Goal: Check status: Check status

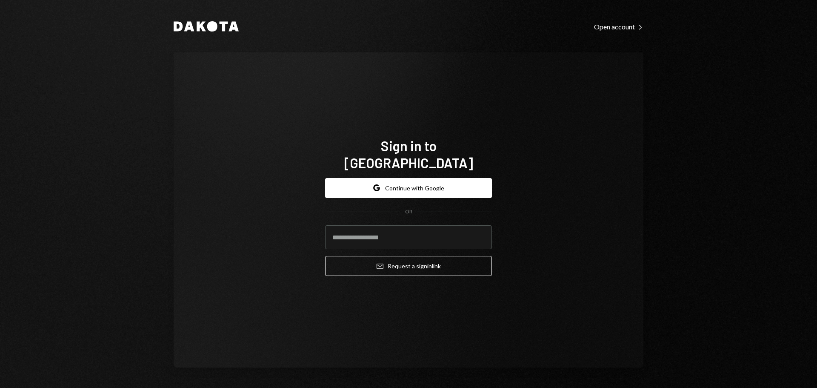
type input "**********"
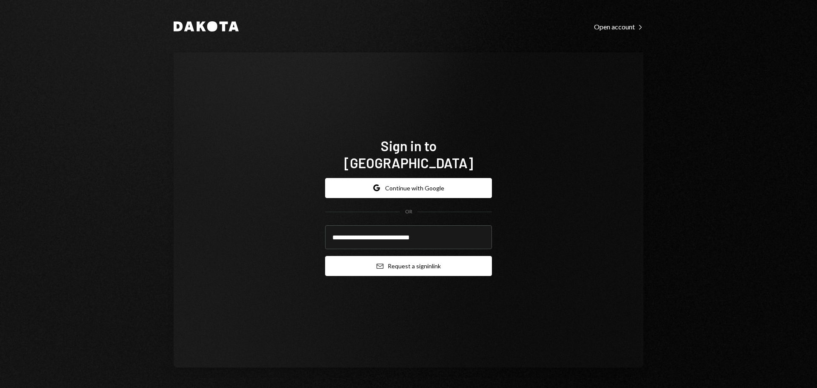
click at [385, 261] on button "Email Request a sign in link" at bounding box center [408, 266] width 167 height 20
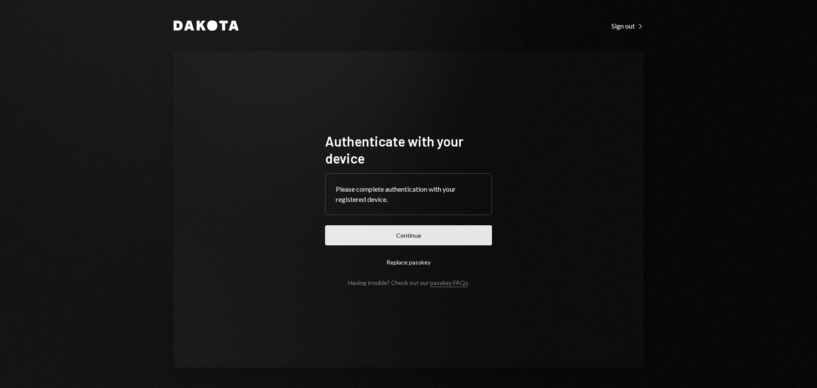
click at [434, 231] on button "Continue" at bounding box center [408, 235] width 167 height 20
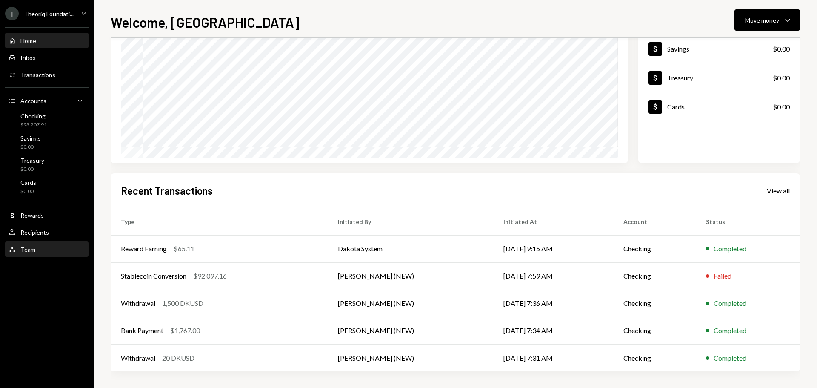
scroll to position [85, 0]
click at [777, 192] on div "View all" at bounding box center [778, 190] width 23 height 9
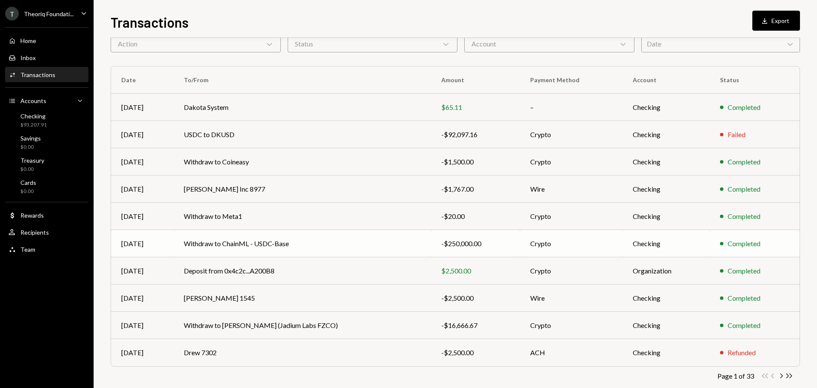
scroll to position [57, 0]
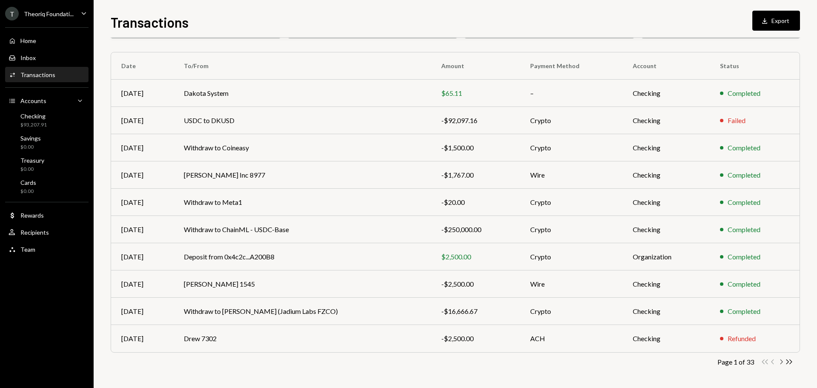
click at [780, 361] on icon "Chevron Right" at bounding box center [781, 362] width 8 height 8
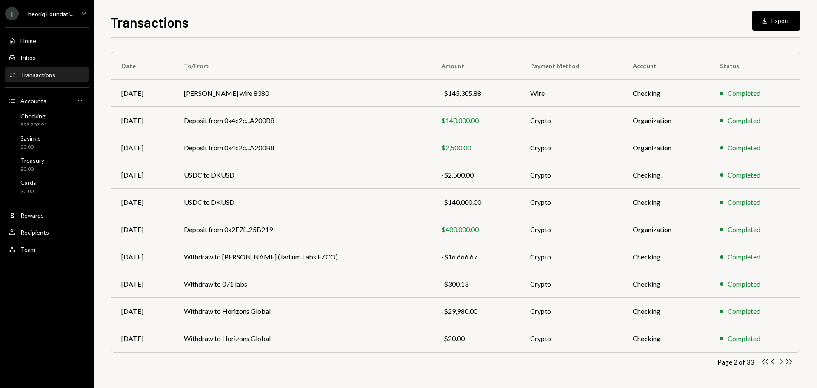
click at [784, 364] on icon "Chevron Right" at bounding box center [781, 362] width 8 height 8
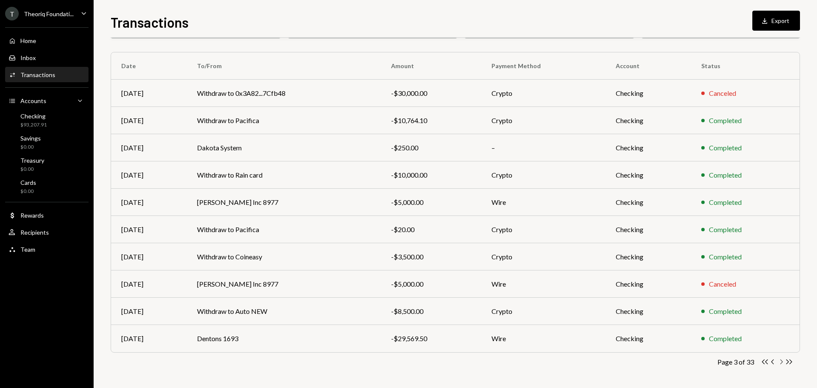
click at [783, 362] on icon "button" at bounding box center [782, 361] width 3 height 5
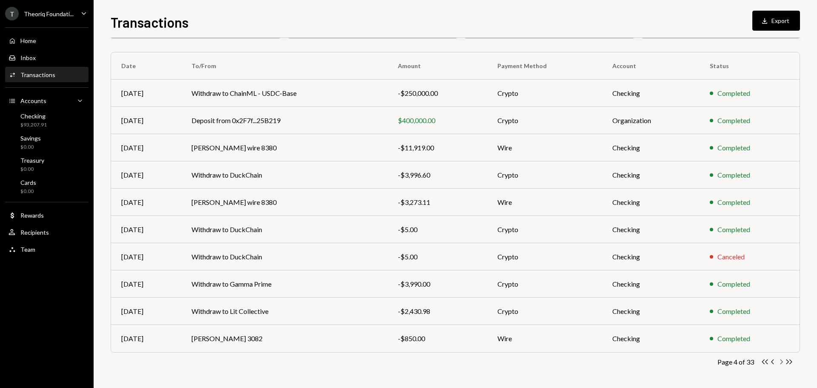
click at [779, 363] on icon "Chevron Right" at bounding box center [781, 362] width 8 height 8
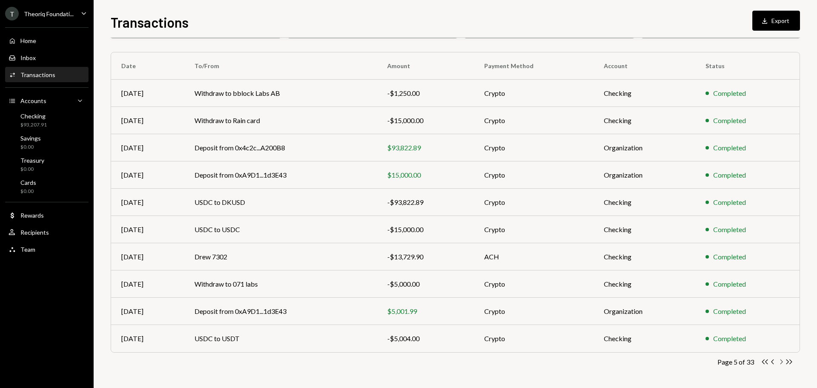
click at [780, 365] on icon "Chevron Right" at bounding box center [781, 362] width 8 height 8
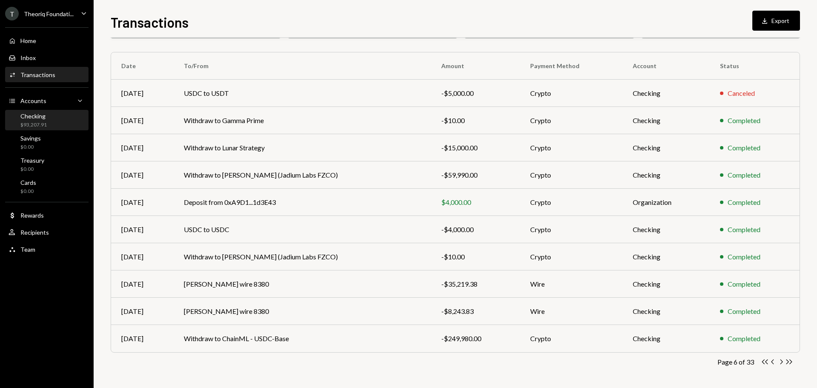
click at [49, 123] on div "Checking $93,207.91" at bounding box center [47, 120] width 77 height 16
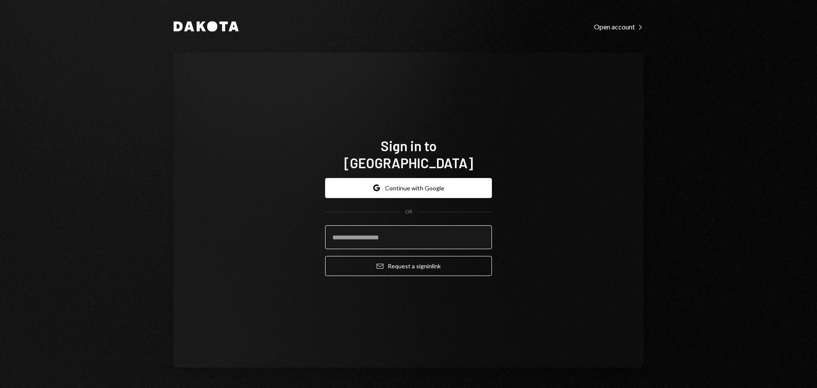
click at [390, 234] on input "email" at bounding box center [408, 237] width 167 height 24
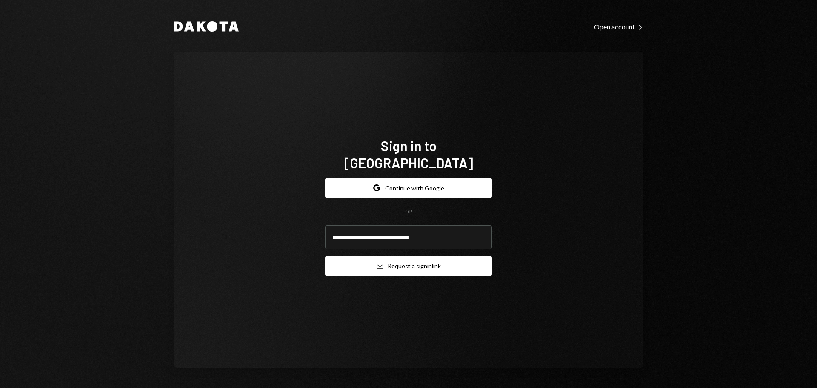
type input "**********"
click at [388, 259] on button "Email Request a sign in link" at bounding box center [408, 266] width 167 height 20
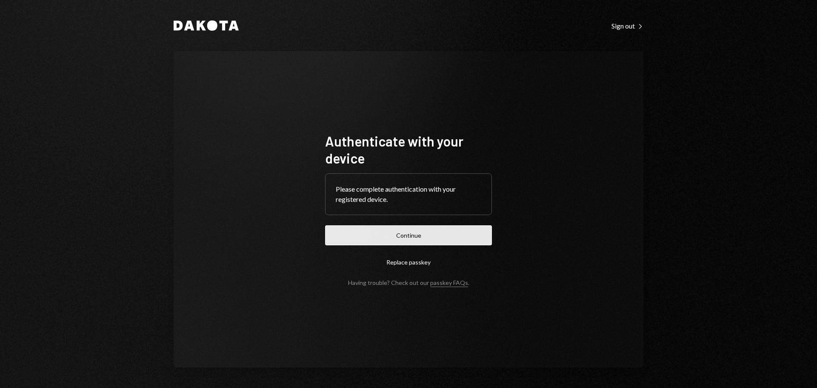
click at [344, 234] on button "Continue" at bounding box center [408, 235] width 167 height 20
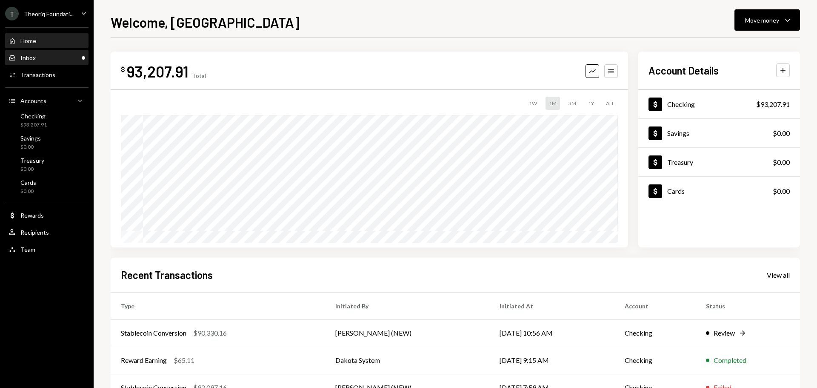
click at [49, 60] on div "Inbox Inbox" at bounding box center [47, 58] width 77 height 8
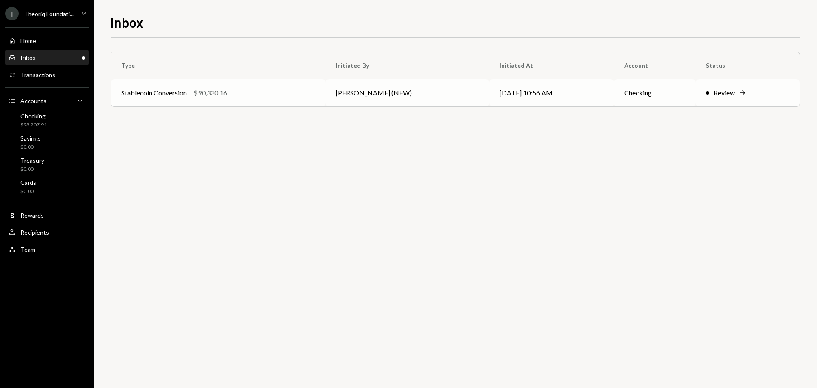
click at [231, 99] on td "Stablecoin Conversion $90,330.16" at bounding box center [218, 92] width 215 height 27
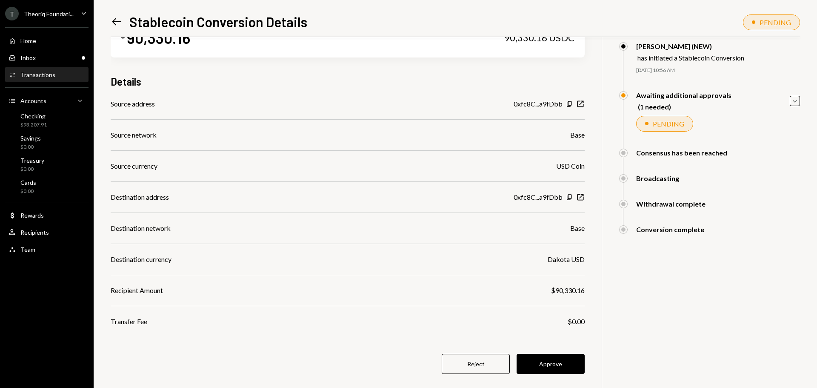
scroll to position [49, 0]
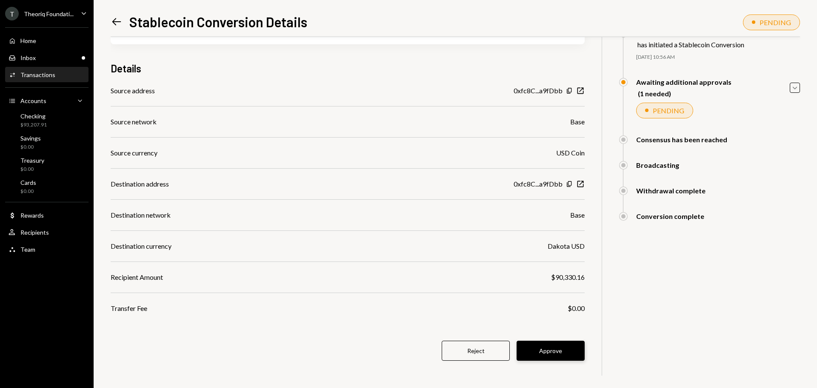
click at [556, 354] on button "Approve" at bounding box center [551, 351] width 68 height 20
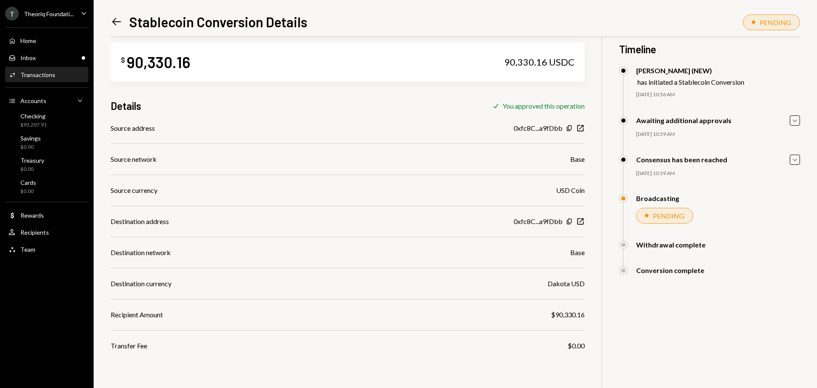
scroll to position [0, 0]
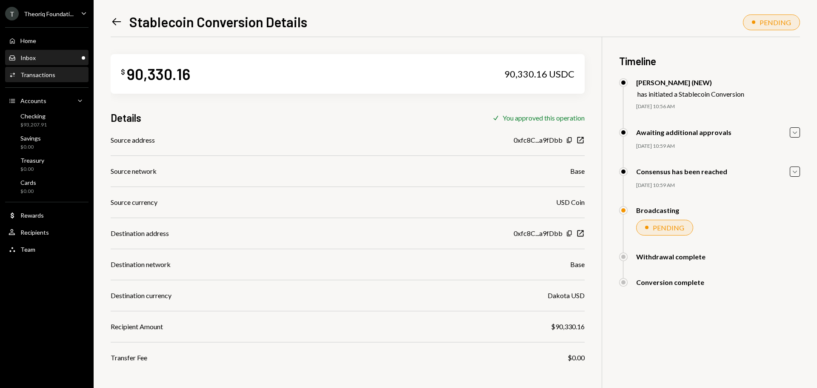
click at [45, 60] on div "Inbox Inbox" at bounding box center [47, 58] width 77 height 8
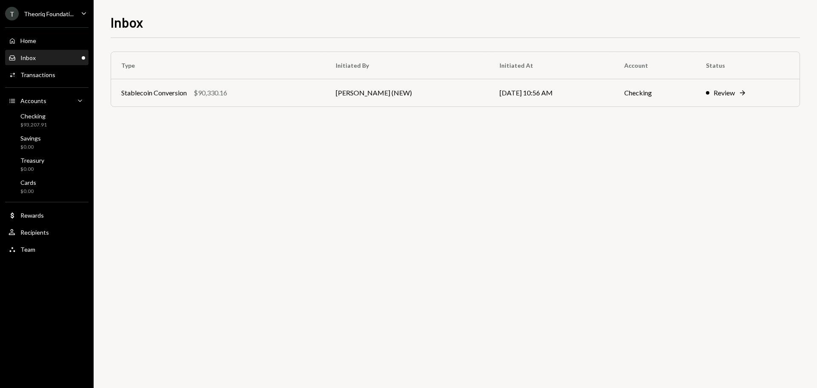
click at [66, 60] on div "Inbox Inbox" at bounding box center [47, 58] width 77 height 8
click at [206, 93] on div "$90,330.16" at bounding box center [211, 93] width 34 height 10
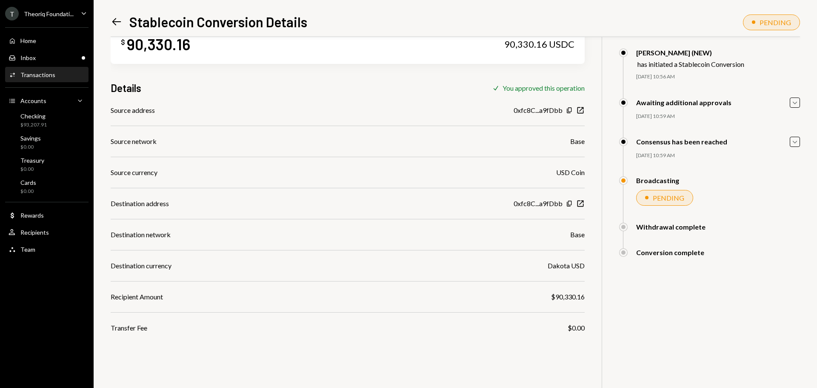
scroll to position [37, 0]
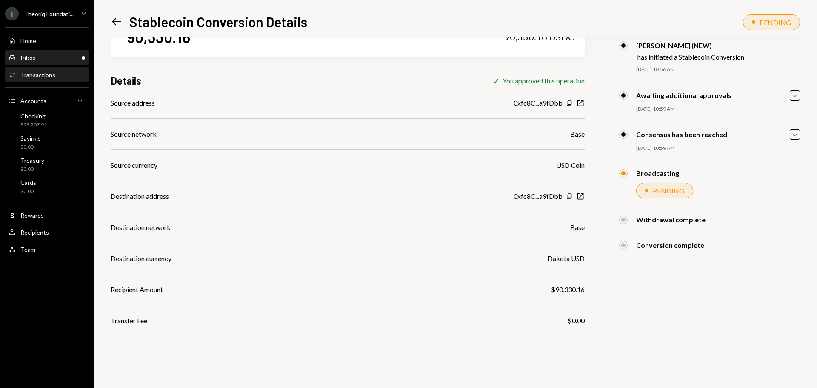
click at [43, 56] on div "Inbox Inbox" at bounding box center [47, 58] width 77 height 8
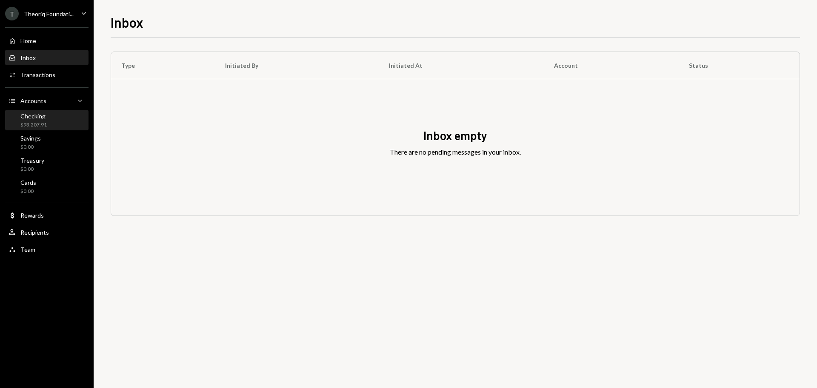
click at [46, 119] on div "Checking" at bounding box center [33, 115] width 26 height 7
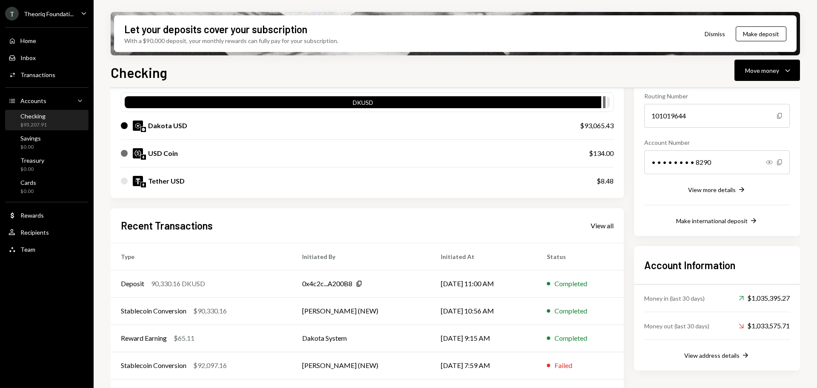
scroll to position [70, 0]
